Goal: Find specific page/section: Find specific page/section

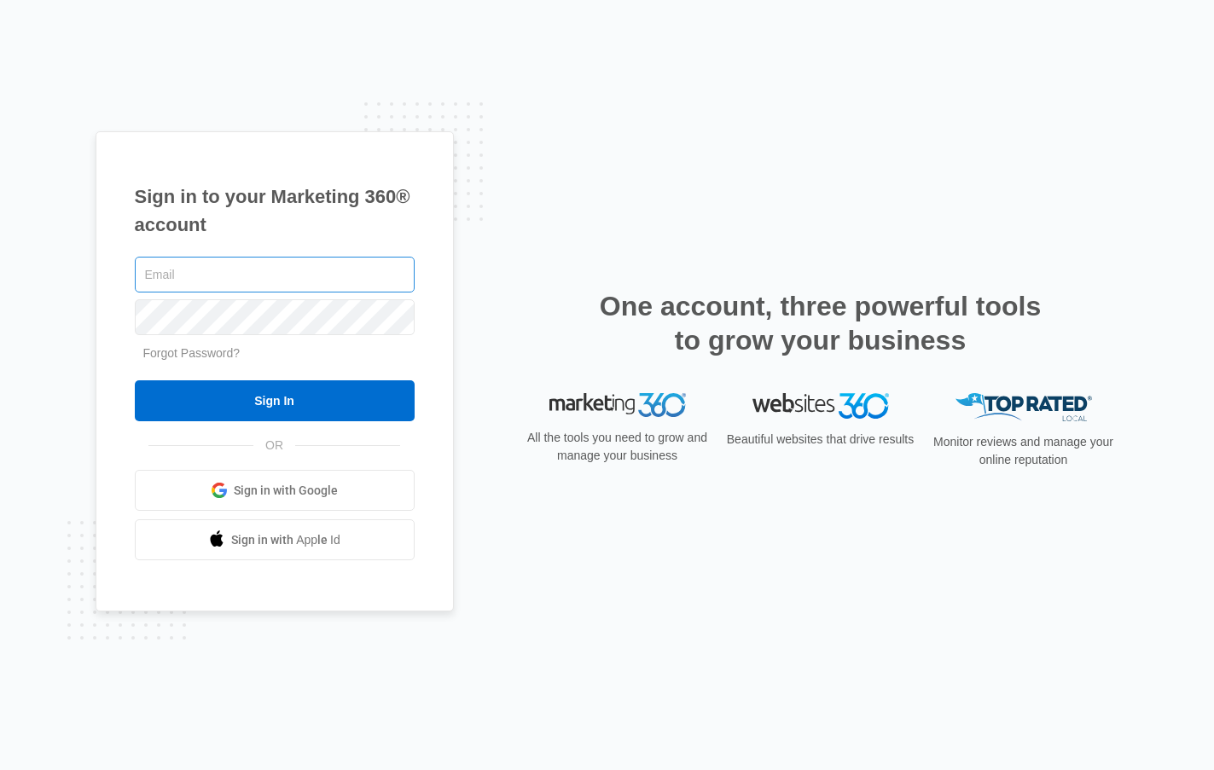
click at [165, 281] on input "text" at bounding box center [275, 275] width 280 height 36
type input "[EMAIL_ADDRESS][DOMAIN_NAME]"
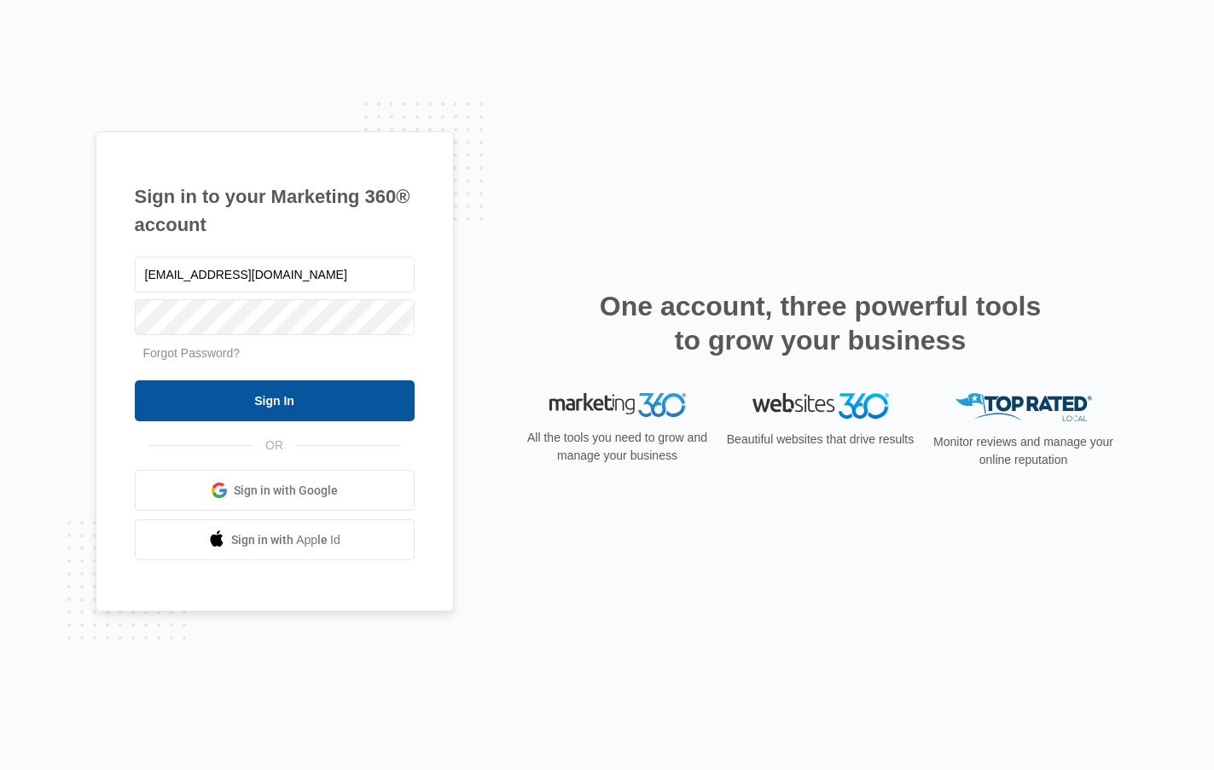
click at [313, 403] on input "Sign In" at bounding box center [275, 400] width 280 height 41
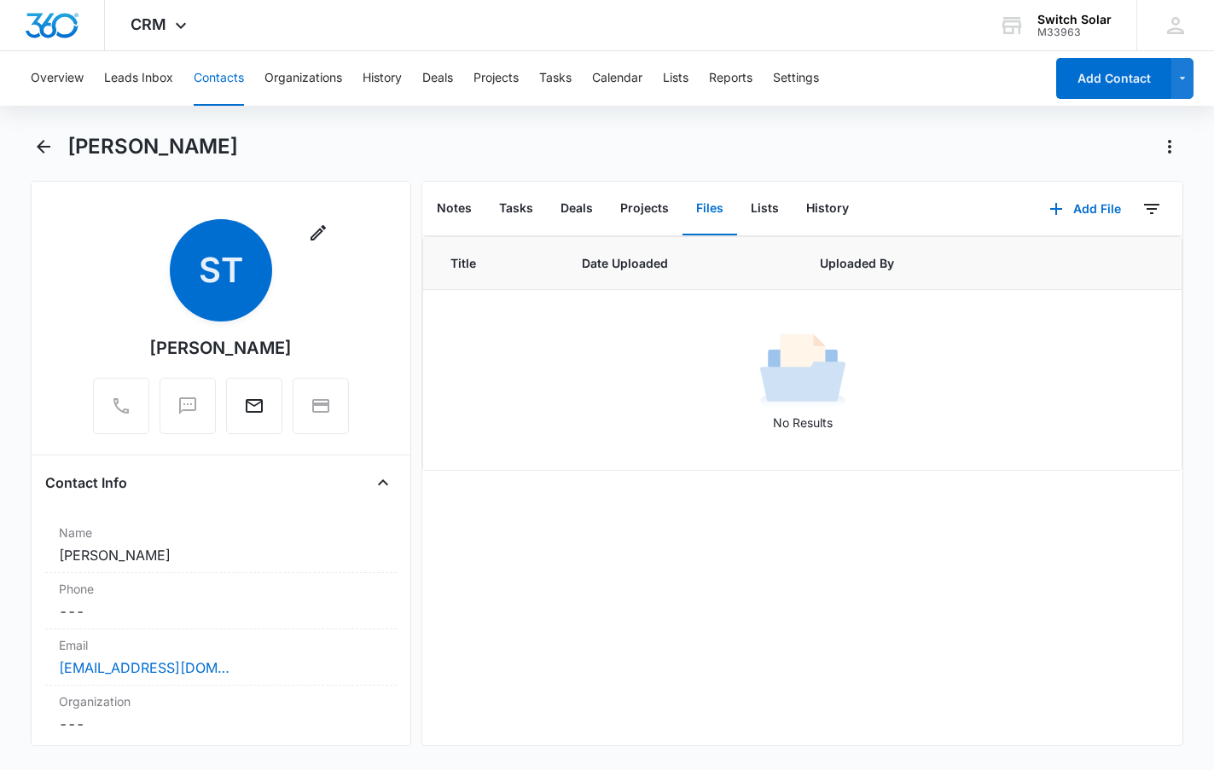
click at [233, 74] on button "Contacts" at bounding box center [219, 78] width 50 height 55
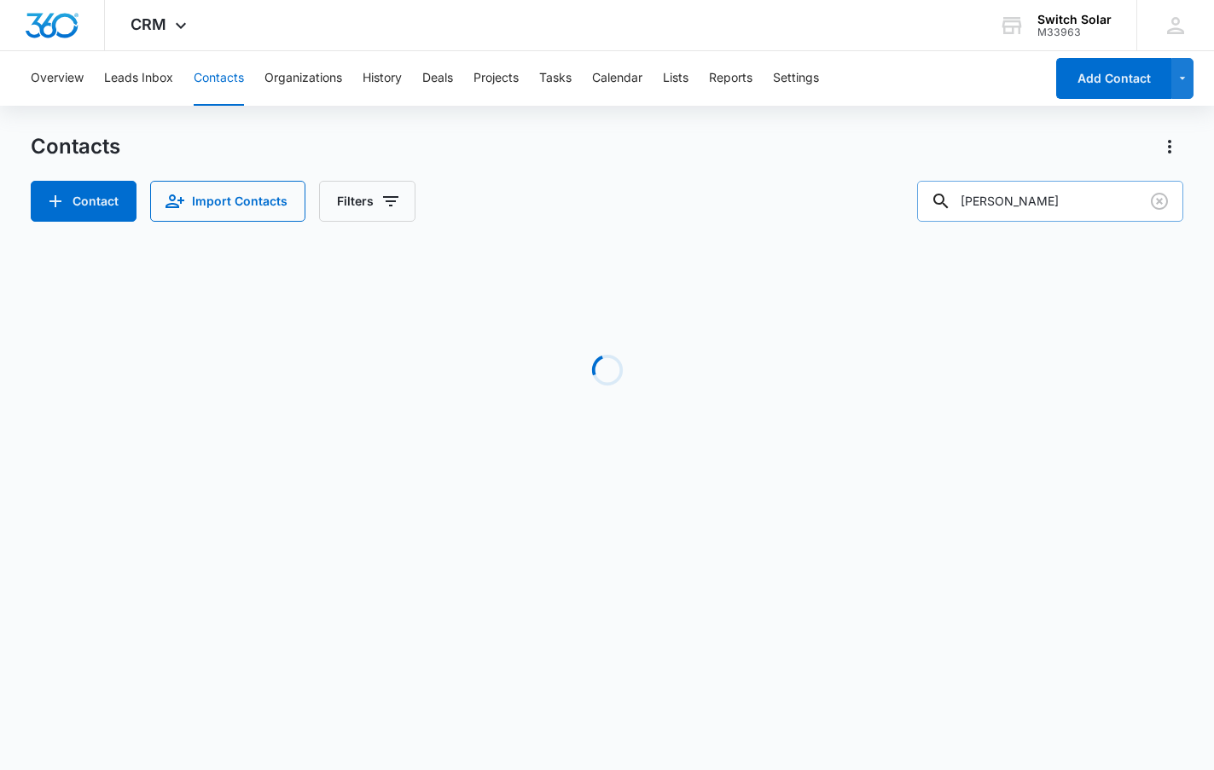
click at [1113, 204] on input "[PERSON_NAME]" at bounding box center [1050, 201] width 266 height 41
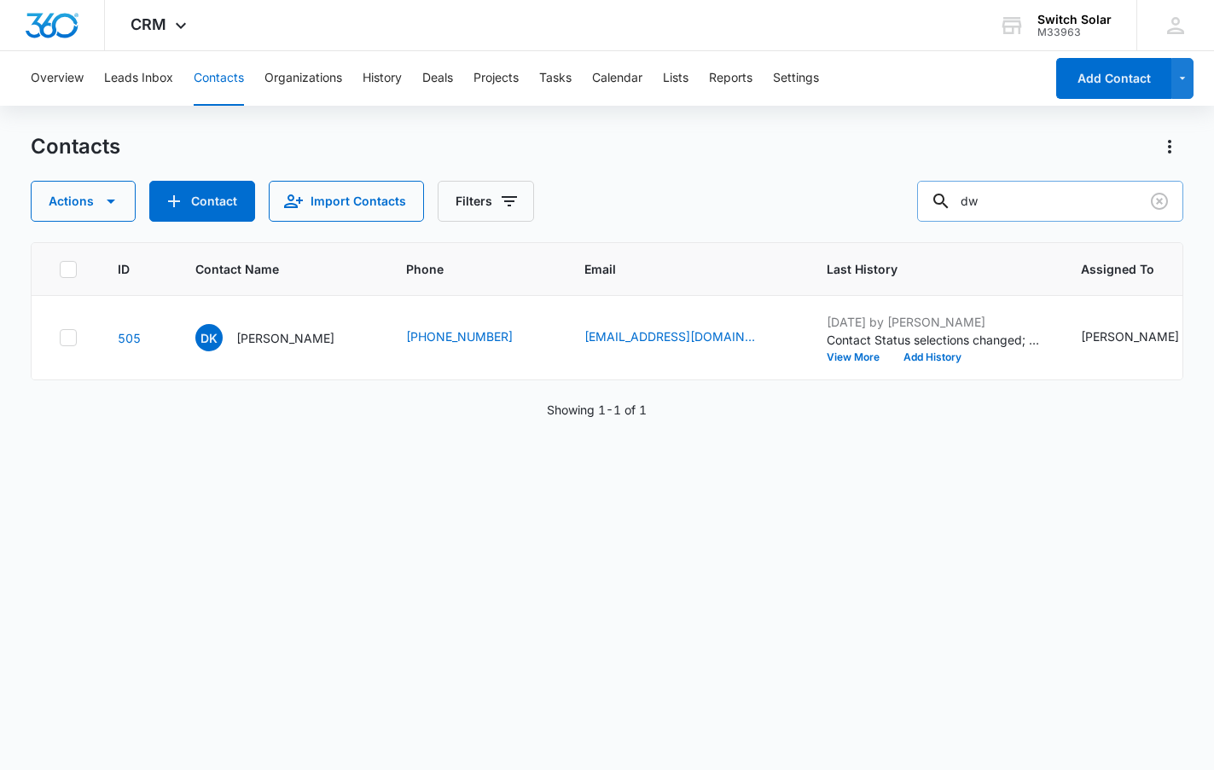
type input "d"
type input "mehta"
